Goal: Task Accomplishment & Management: Use online tool/utility

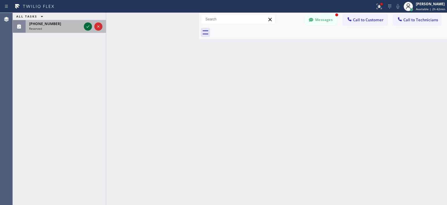
click at [88, 28] on icon at bounding box center [87, 26] width 7 height 7
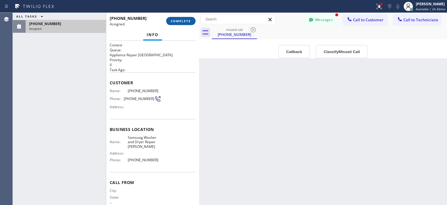
click at [183, 21] on span "COMPLETE" at bounding box center [181, 21] width 20 height 4
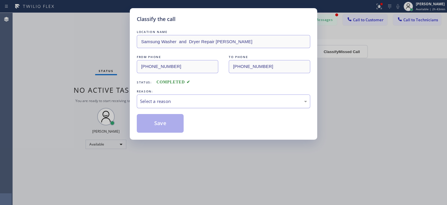
click at [207, 102] on div "Select a reason" at bounding box center [223, 101] width 167 height 7
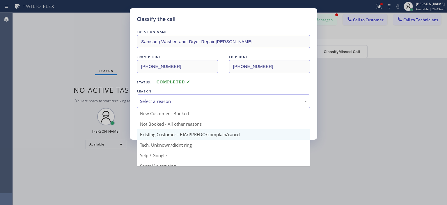
scroll to position [36, 0]
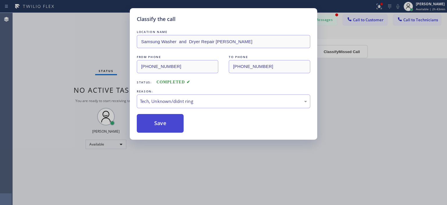
click at [170, 126] on button "Save" at bounding box center [160, 123] width 47 height 19
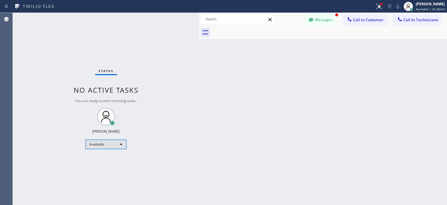
click at [108, 145] on div "Available" at bounding box center [106, 143] width 41 height 9
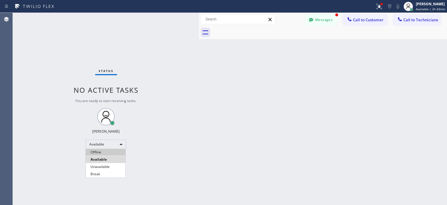
click at [109, 151] on li "Offline" at bounding box center [106, 152] width 40 height 7
click at [33, 76] on div "Status No active tasks Change activity state to start receiving tasks. [PERSON_…" at bounding box center [106, 109] width 186 height 192
click at [388, 130] on div "Back to Dashboard Change Sender ID Customers Technicians DN [PERSON_NAME] [DATE…" at bounding box center [323, 109] width 248 height 192
click at [328, 19] on button "Messages" at bounding box center [321, 19] width 32 height 11
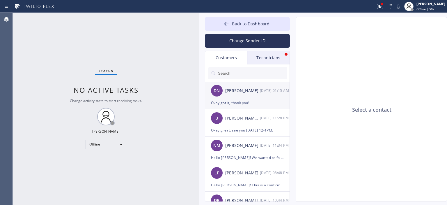
click at [246, 96] on div "DN [PERSON_NAME] [DATE] 01:15 AM" at bounding box center [247, 90] width 85 height 17
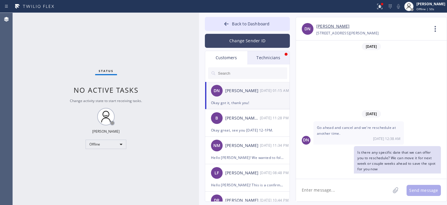
scroll to position [47, 0]
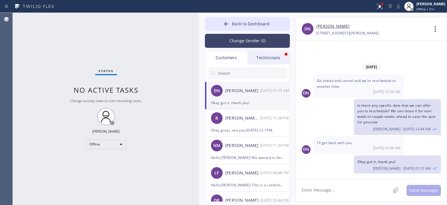
click at [260, 37] on button "Change Sender ID" at bounding box center [247, 41] width 85 height 14
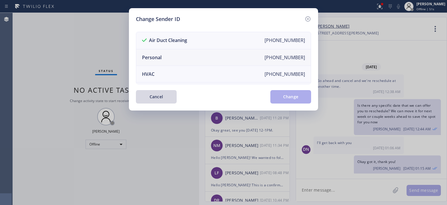
scroll to position [0, 0]
click at [192, 54] on li "Personal [PHONE_NUMBER]" at bounding box center [223, 57] width 175 height 17
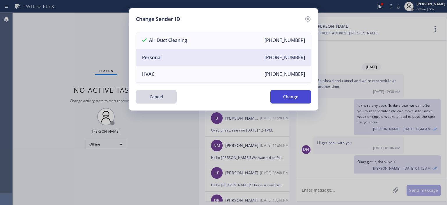
click at [298, 96] on button "Change" at bounding box center [291, 96] width 41 height 13
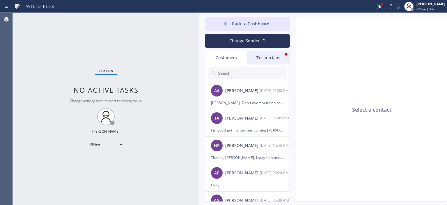
click at [265, 58] on div "Technicians" at bounding box center [269, 57] width 42 height 13
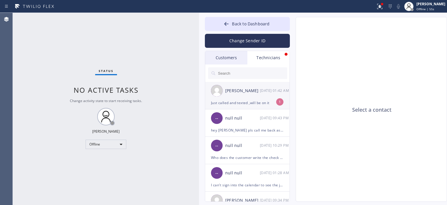
click at [263, 93] on div "[DATE] 01:42 AM" at bounding box center [275, 90] width 30 height 7
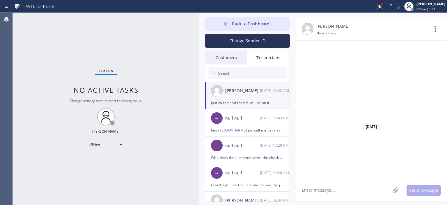
scroll to position [39435, 0]
drag, startPoint x: 335, startPoint y: 107, endPoint x: 328, endPoint y: 104, distance: 7.4
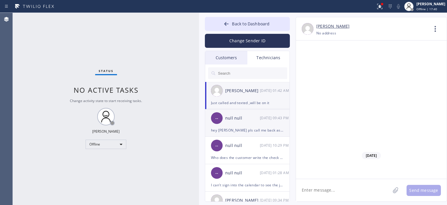
click at [248, 119] on div "null null" at bounding box center [242, 118] width 35 height 7
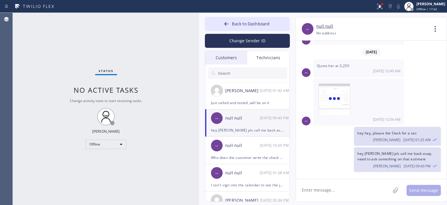
scroll to position [3609, 0]
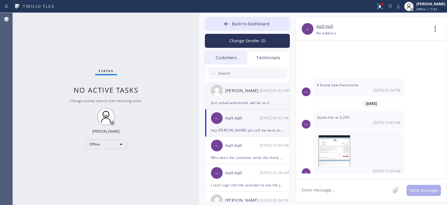
click at [258, 99] on div "Just called and texted ,will be on it" at bounding box center [247, 102] width 73 height 7
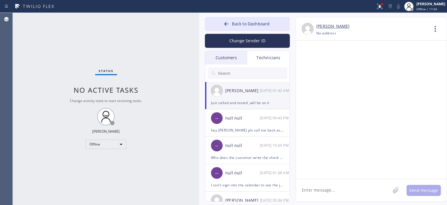
scroll to position [39559, 0]
